Goal: Task Accomplishment & Management: Use online tool/utility

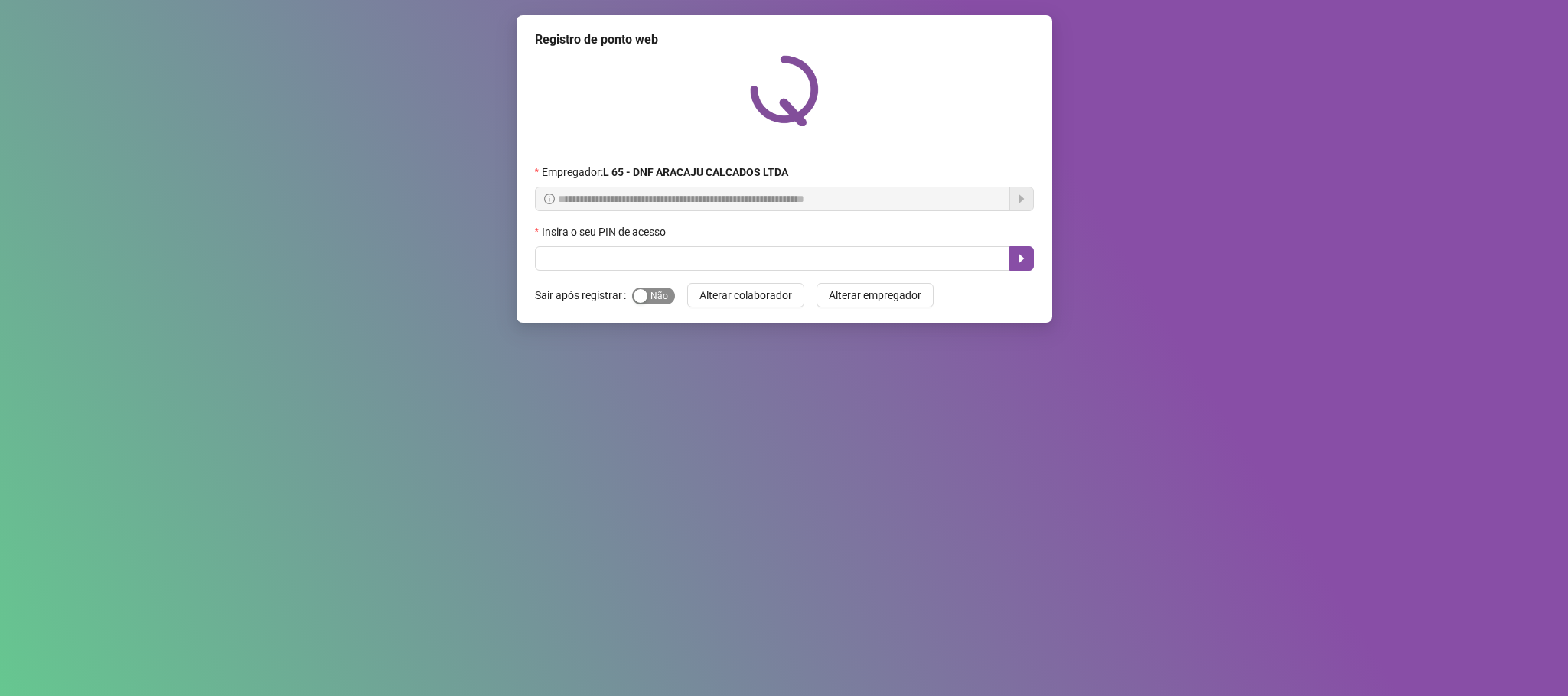
click at [643, 295] on span "Sim Não" at bounding box center [654, 295] width 43 height 17
click at [673, 259] on input "text" at bounding box center [772, 259] width 475 height 25
type input "*****"
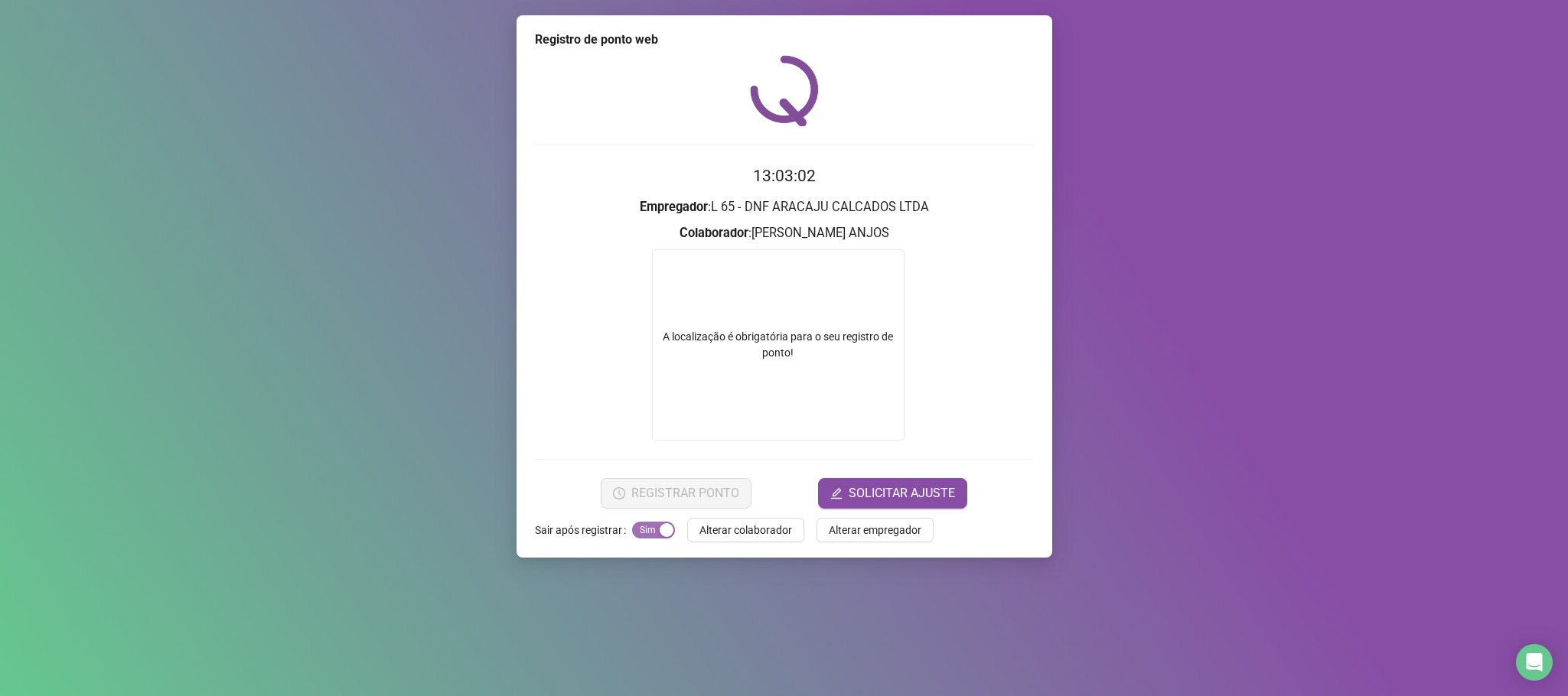
click at [655, 532] on button "Sim Não" at bounding box center [654, 530] width 43 height 17
click at [655, 532] on span "Sim Não" at bounding box center [654, 530] width 43 height 17
click at [597, 50] on div "Registro de ponto web 13:03:07 Empregador : L 65 - DNF ARACAJU CALCADOS LTDA Co…" at bounding box center [784, 287] width 536 height 543
click at [599, 46] on div "Registro de ponto web" at bounding box center [784, 39] width 499 height 18
click at [947, 156] on div "13:03:09 Empregador : L 65 - DNF ARACAJU CALCADOS LTDA Colaborador : [PERSON_NA…" at bounding box center [784, 282] width 499 height 453
